Goal: Task Accomplishment & Management: Manage account settings

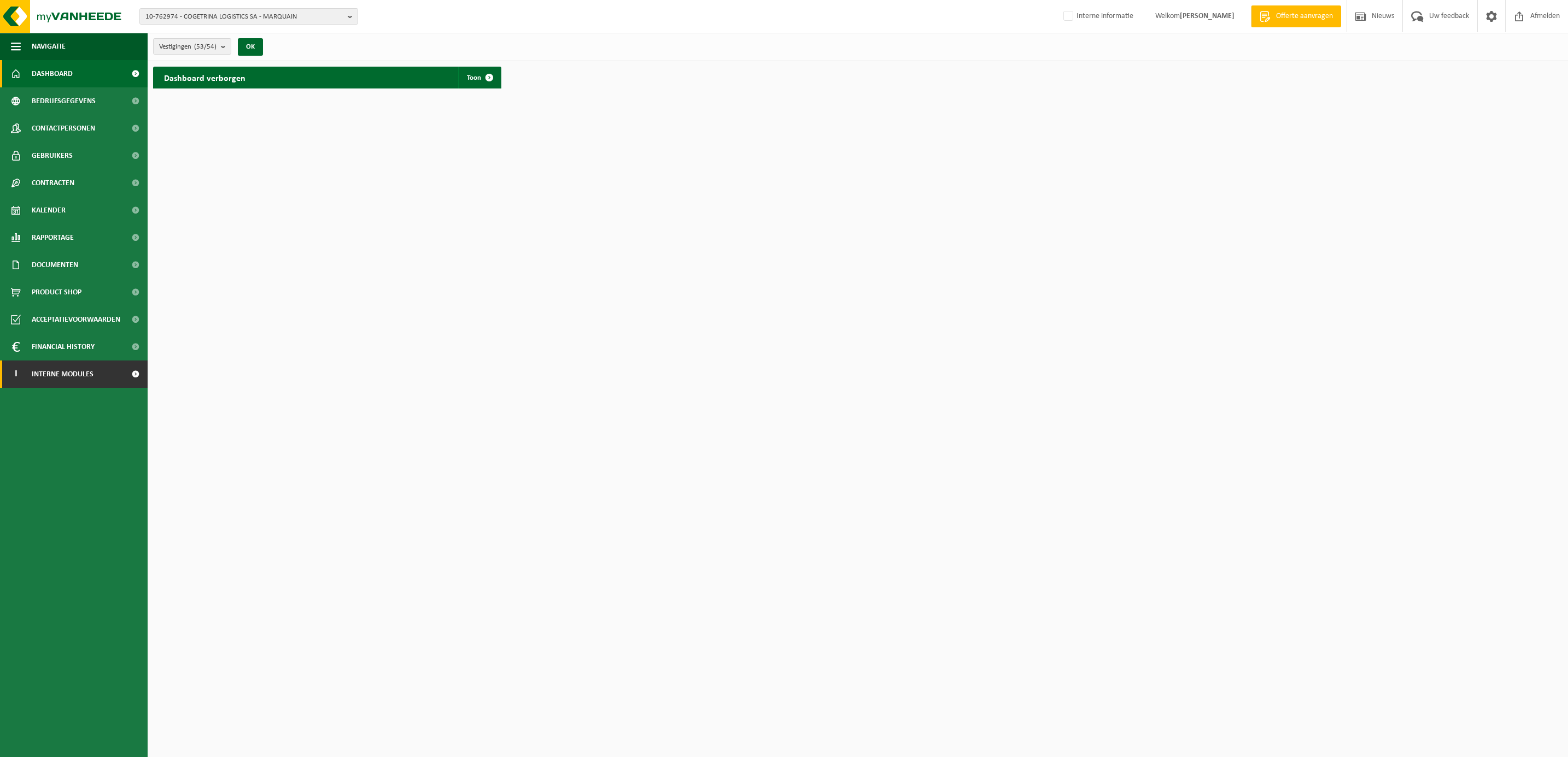
drag, startPoint x: 64, startPoint y: 379, endPoint x: 70, endPoint y: 387, distance: 10.0
click at [64, 377] on span "Interne modules" at bounding box center [63, 374] width 62 height 28
click at [65, 454] on span "Orderentry Goedkeuring" at bounding box center [78, 456] width 92 height 28
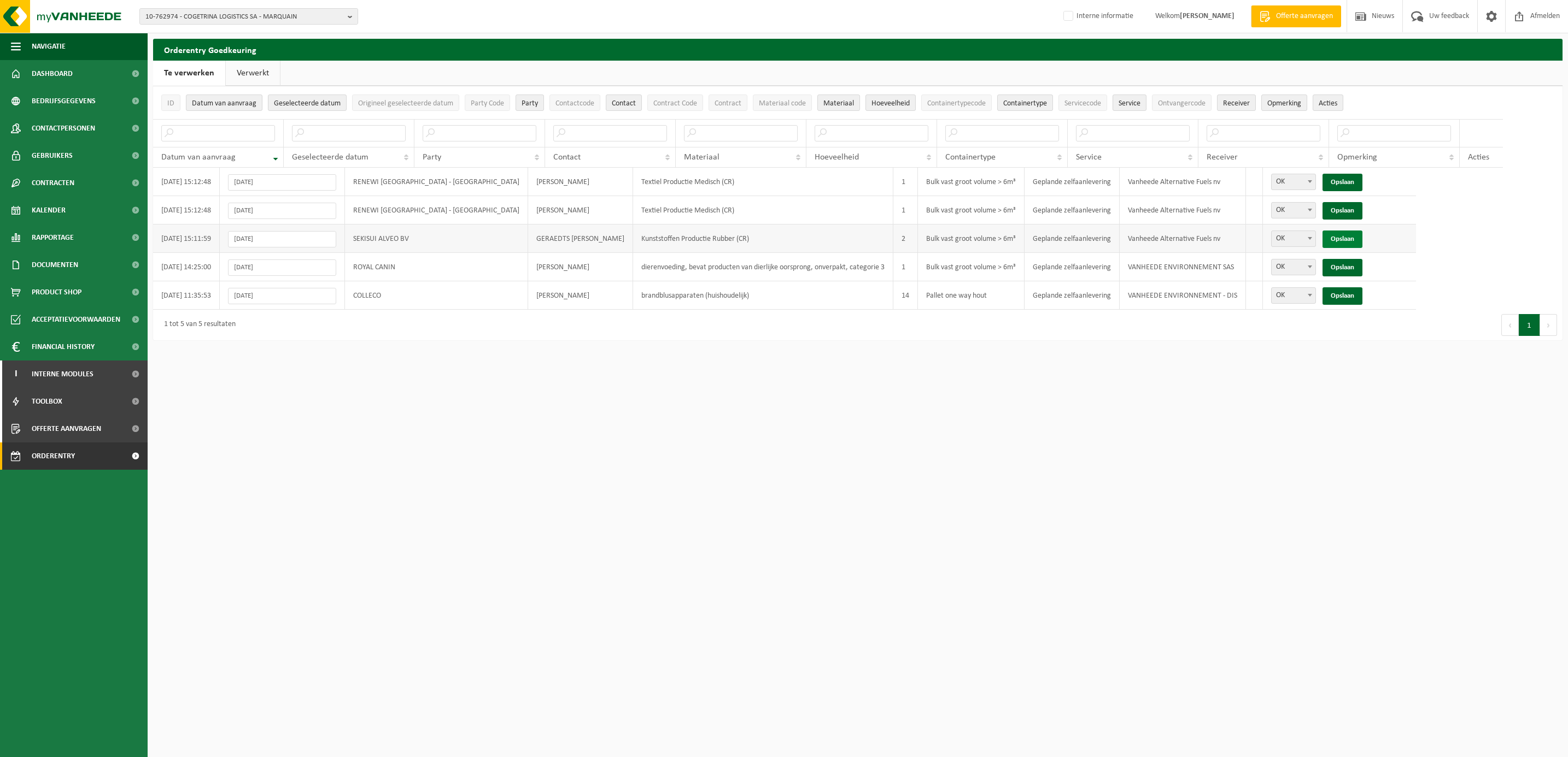
click at [1322, 238] on link "Opslaan" at bounding box center [1342, 239] width 40 height 18
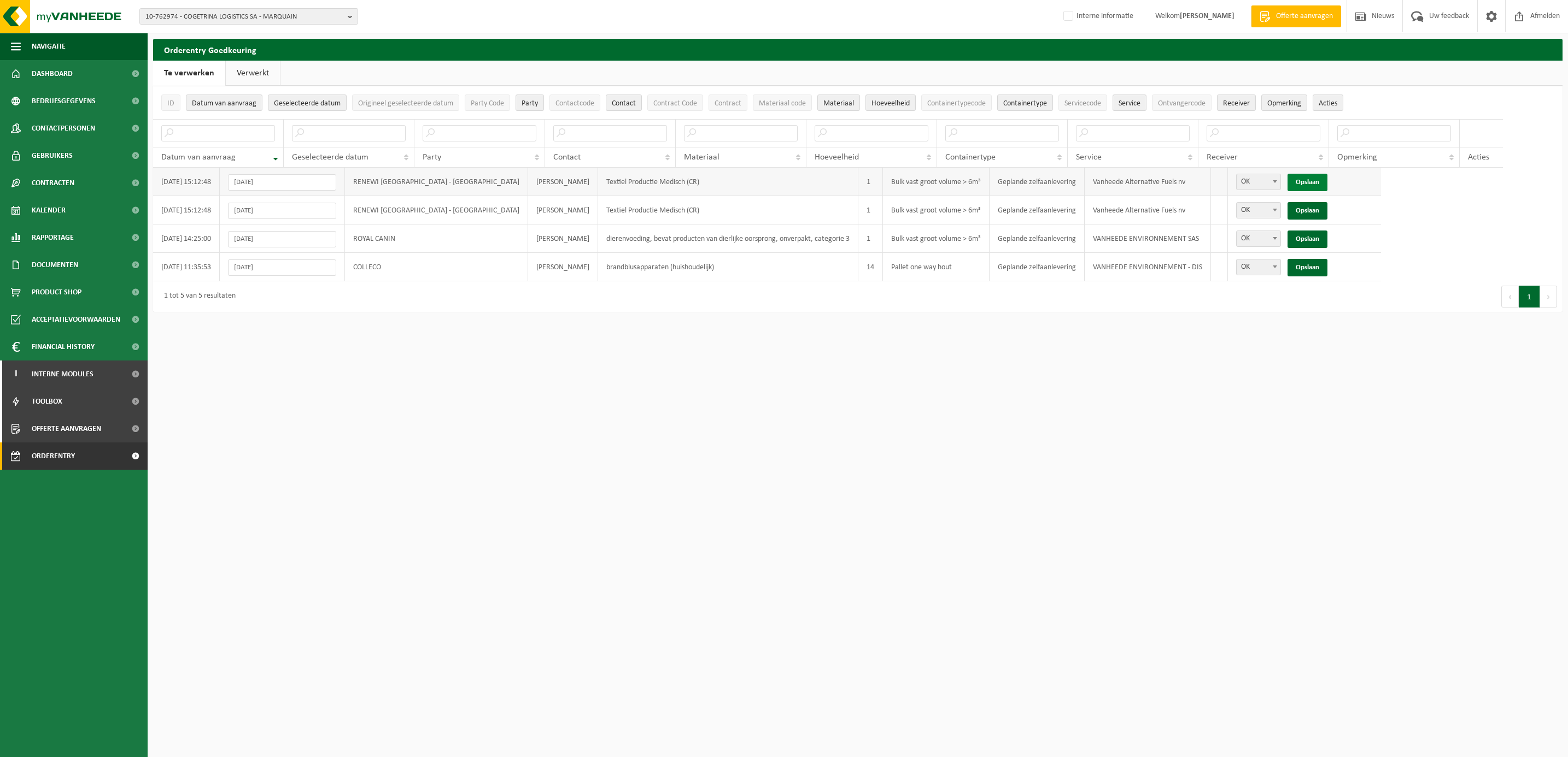
click at [1288, 181] on link "Opslaan" at bounding box center [1308, 182] width 40 height 18
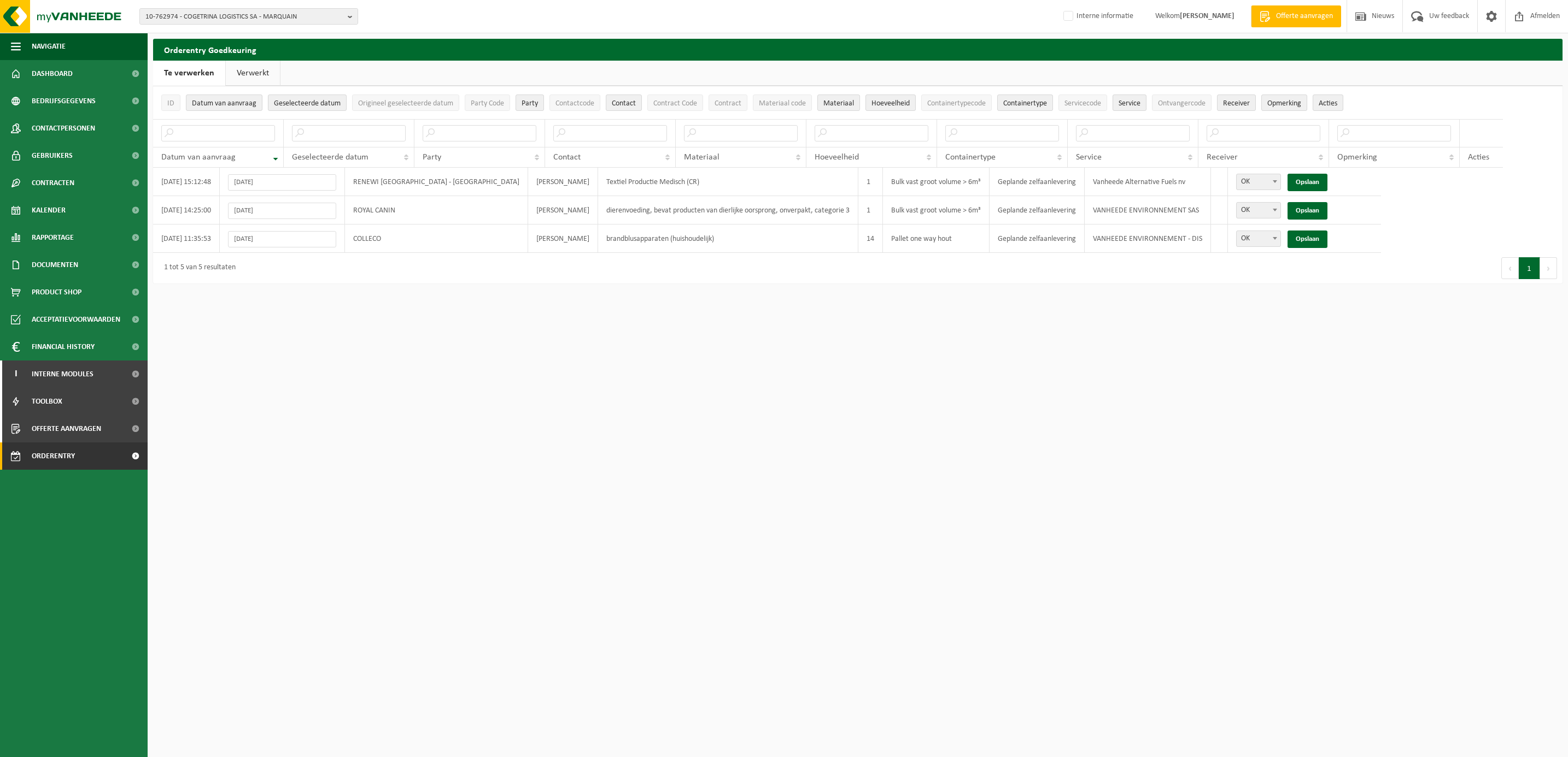
click at [1288, 181] on link "Opslaan" at bounding box center [1308, 182] width 40 height 18
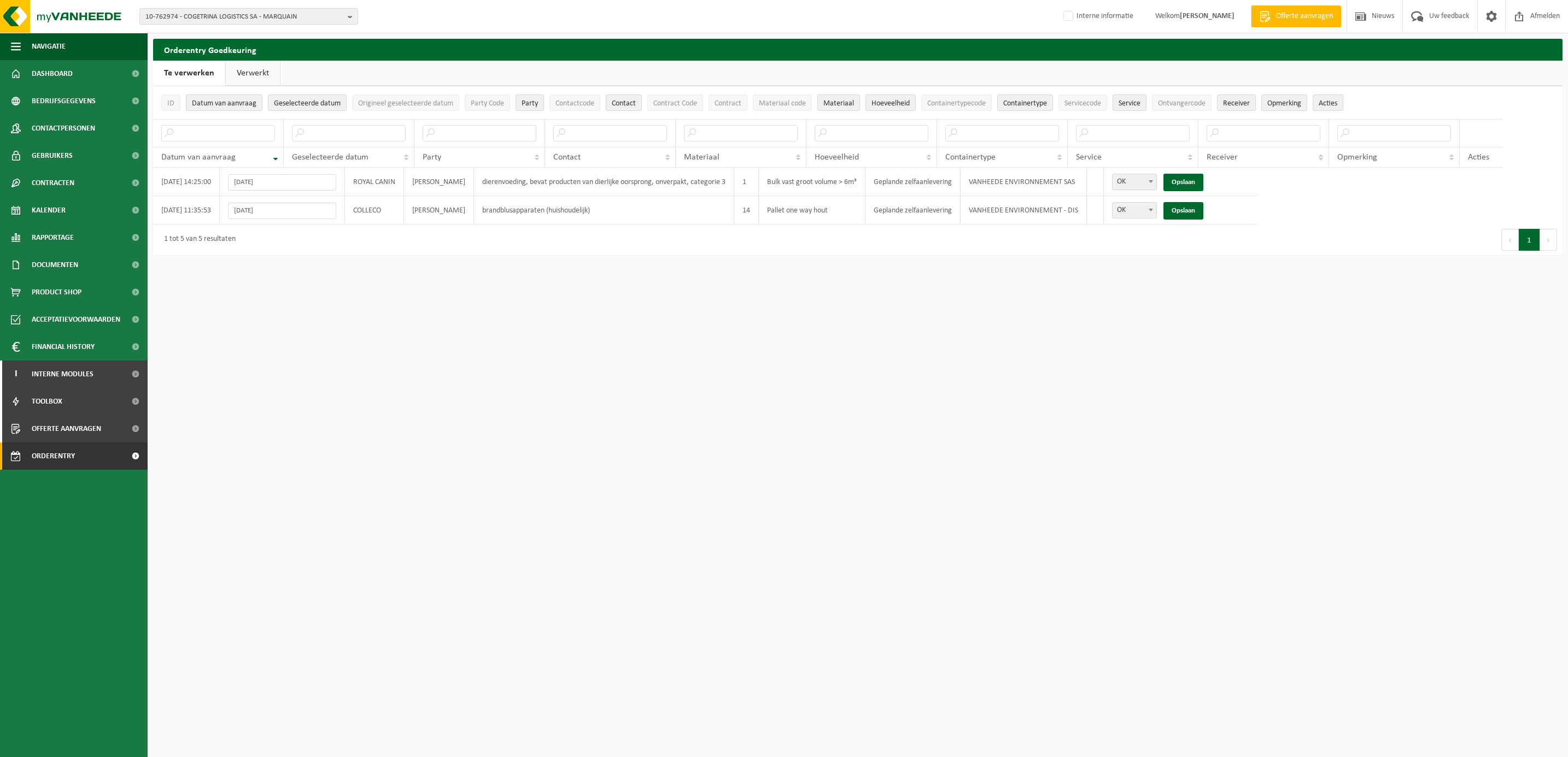
click at [253, 65] on link "Verwerkt" at bounding box center [253, 74] width 54 height 25
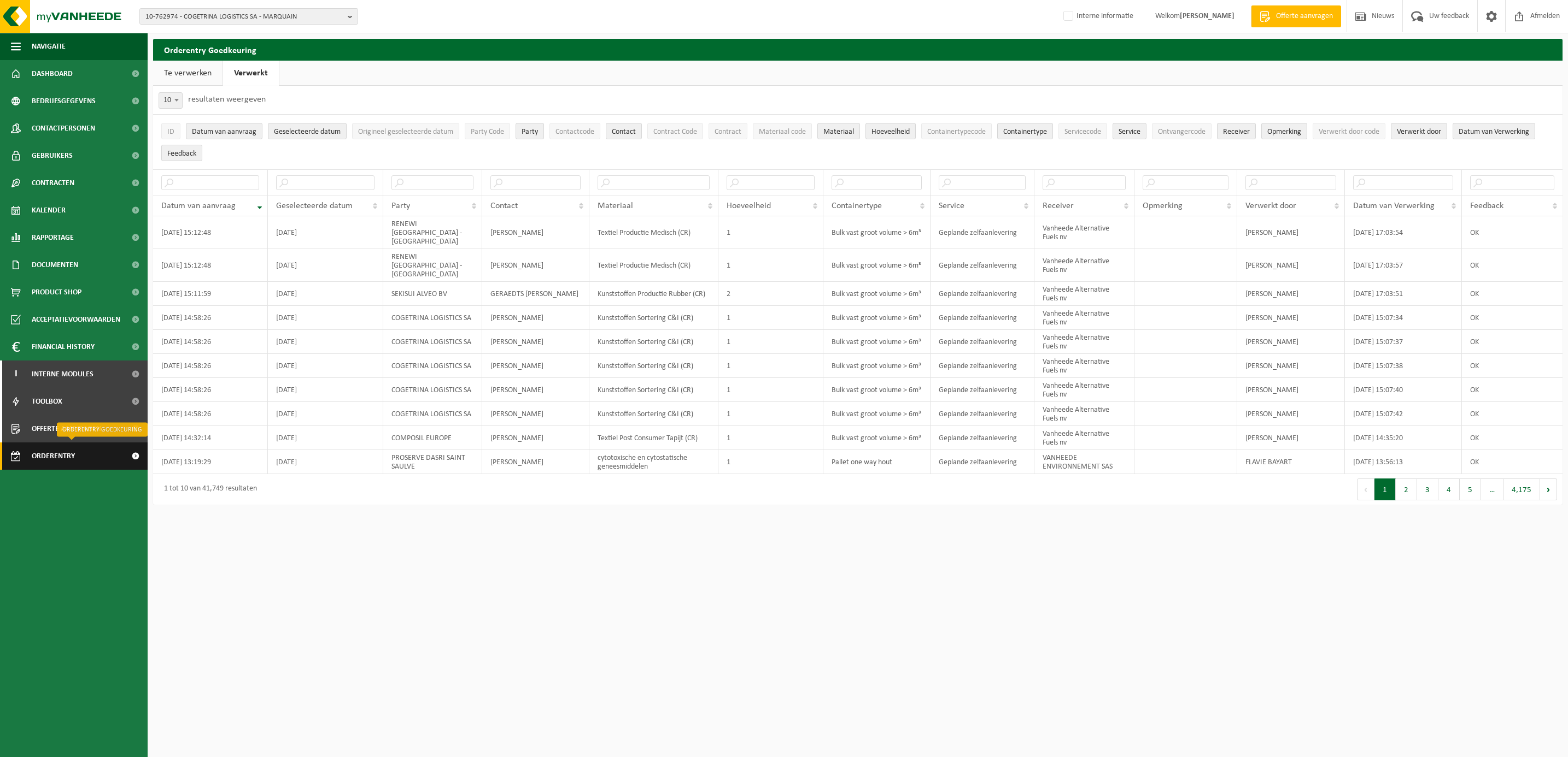
click at [58, 458] on span "Orderentry Goedkeuring" at bounding box center [78, 456] width 92 height 28
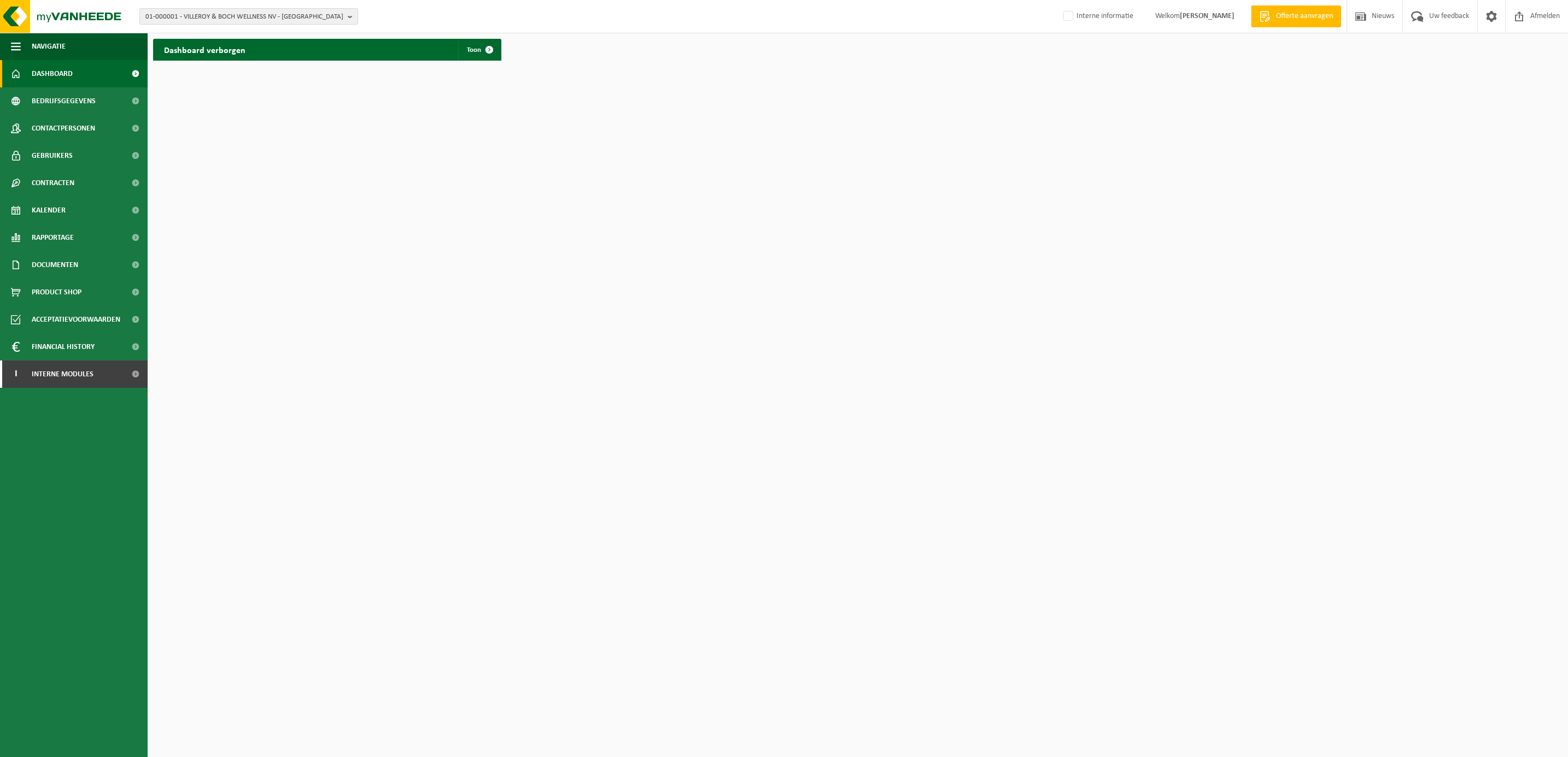
click at [202, 17] on span "01-000001 - VILLEROY & BOCH WELLNESS NV - ROESELARE" at bounding box center [244, 17] width 197 height 17
paste input "VANDEWEGHE FLEXO PRINTING"
type input "VANDEWEGHE FLEXO PRINTING"
click at [215, 46] on span "VANDEWEGHE FLEXO PRINTING" at bounding box center [228, 50] width 90 height 8
click at [47, 182] on span "Contracten" at bounding box center [53, 183] width 43 height 28
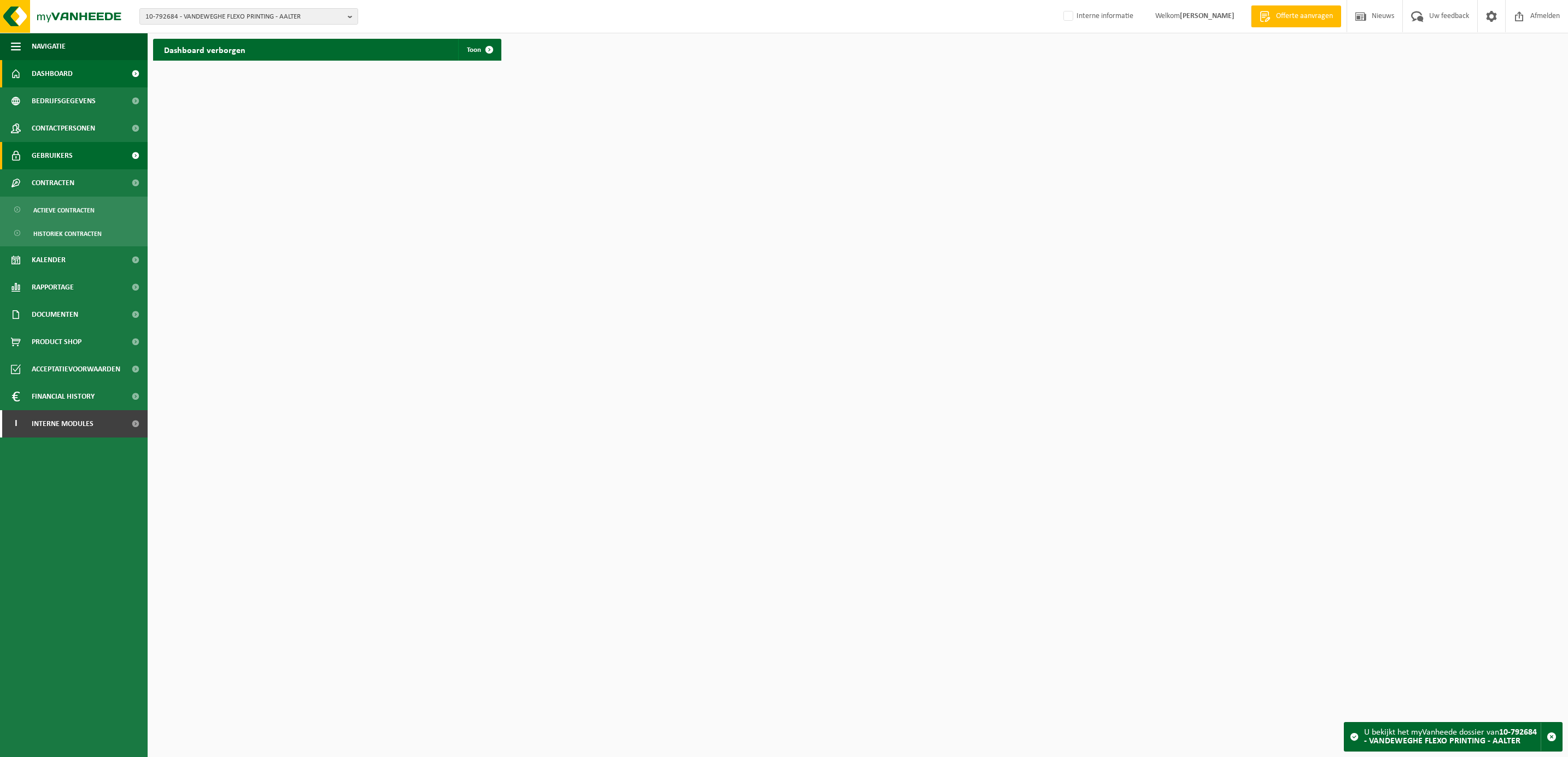
click at [48, 160] on span "Gebruikers" at bounding box center [52, 156] width 41 height 28
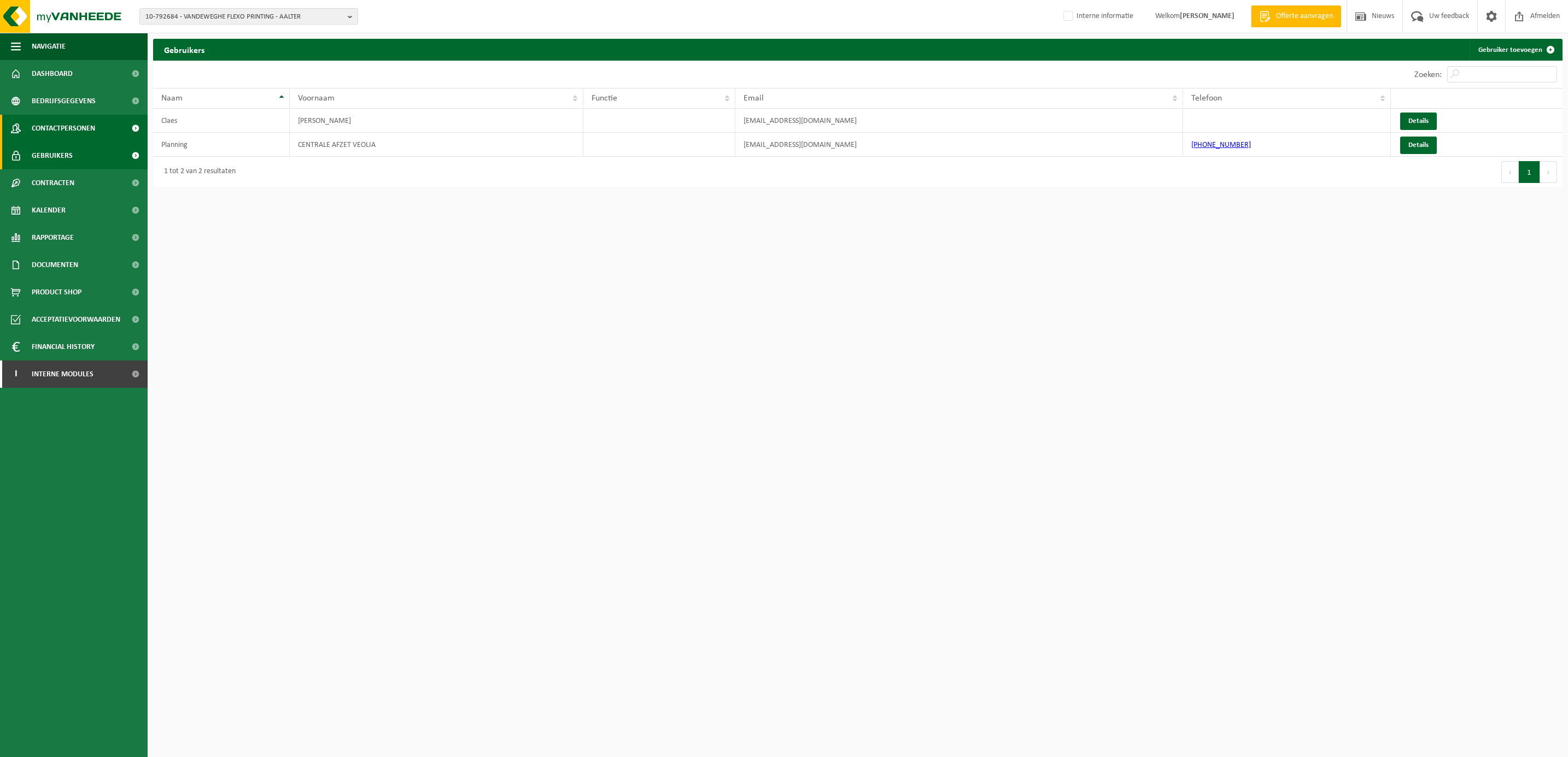
click at [92, 128] on span "Contactpersonen" at bounding box center [64, 128] width 64 height 28
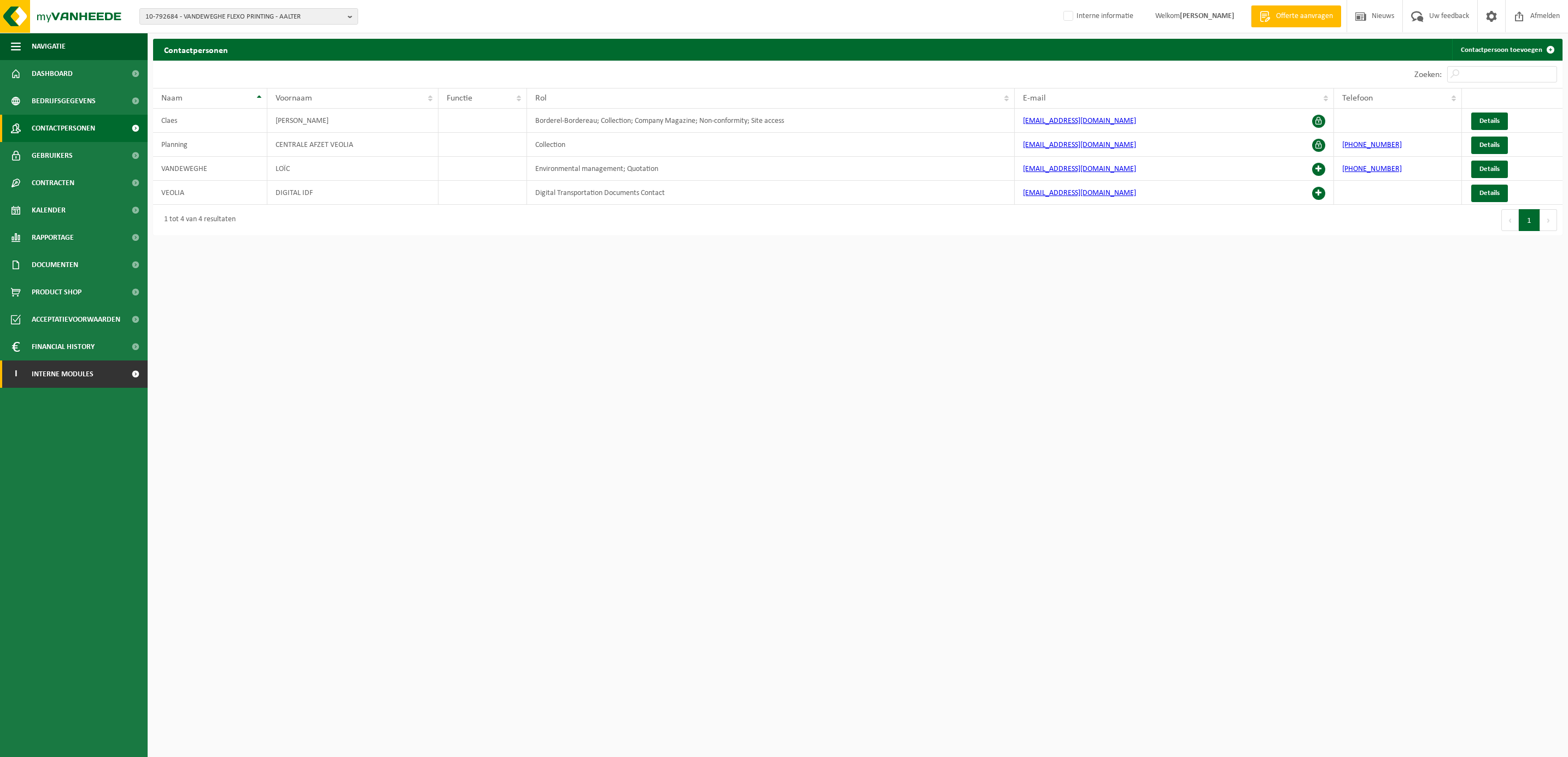
click at [71, 371] on span "Interne modules" at bounding box center [63, 374] width 62 height 28
click at [56, 456] on span "Orderentry Goedkeuring" at bounding box center [78, 456] width 92 height 28
